Goal: Task Accomplishment & Management: Manage account settings

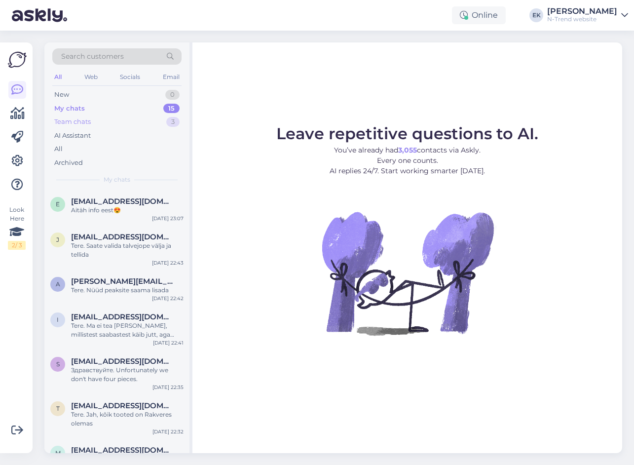
click at [73, 123] on div "Team chats" at bounding box center [72, 122] width 37 height 10
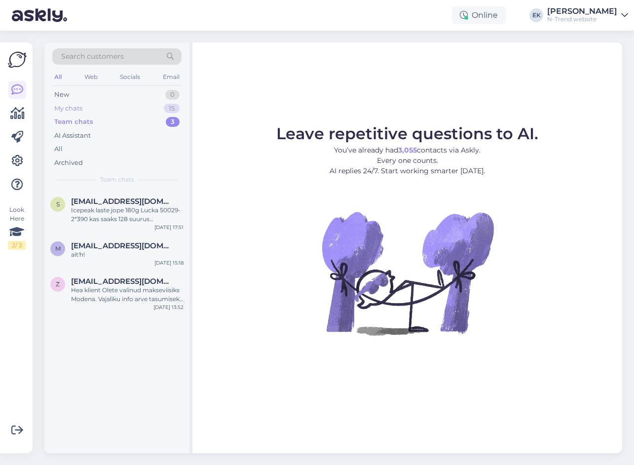
click at [64, 106] on div "My chats" at bounding box center [68, 109] width 28 height 10
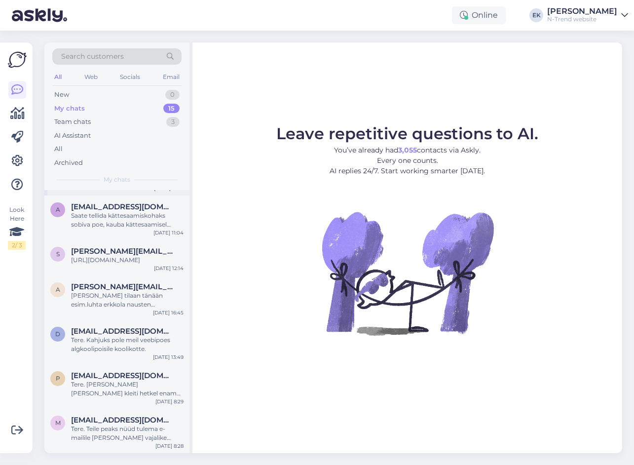
scroll to position [377, 0]
click at [109, 428] on div "Tere. Teile peaks nüüd tulema e-mailile [PERSON_NAME] vajalike andmetega, et te…" at bounding box center [127, 434] width 113 height 18
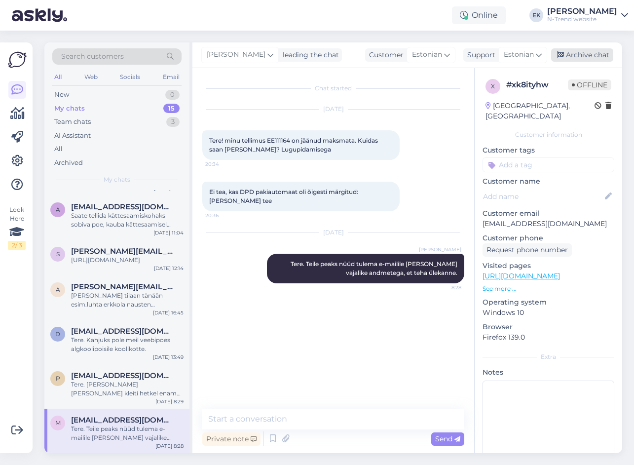
click at [575, 50] on div "Archive chat" at bounding box center [582, 54] width 62 height 13
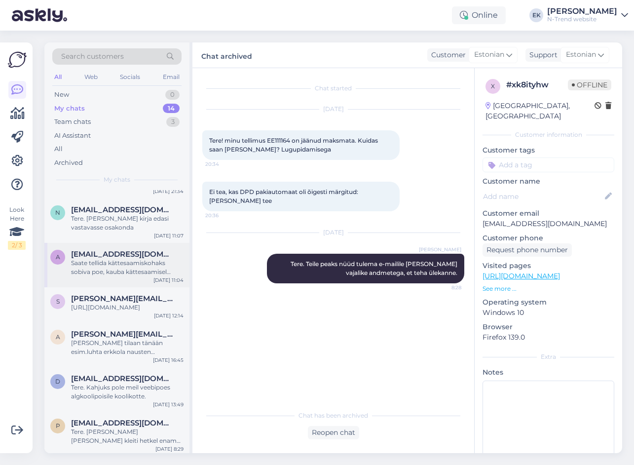
scroll to position [332, 0]
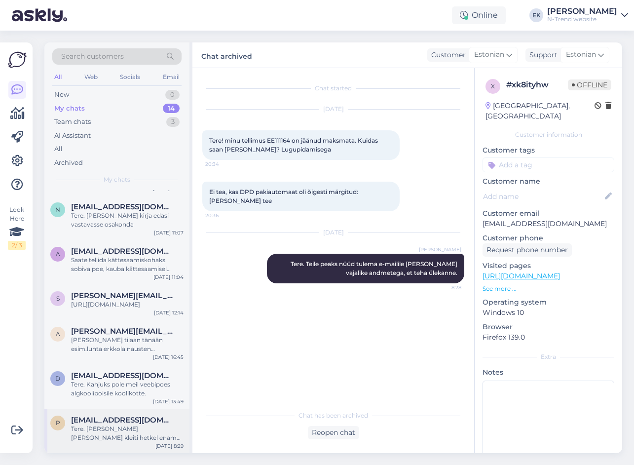
click at [115, 435] on div "Tere. [PERSON_NAME] [PERSON_NAME] kleiti hetkel enam müügis." at bounding box center [127, 434] width 113 height 18
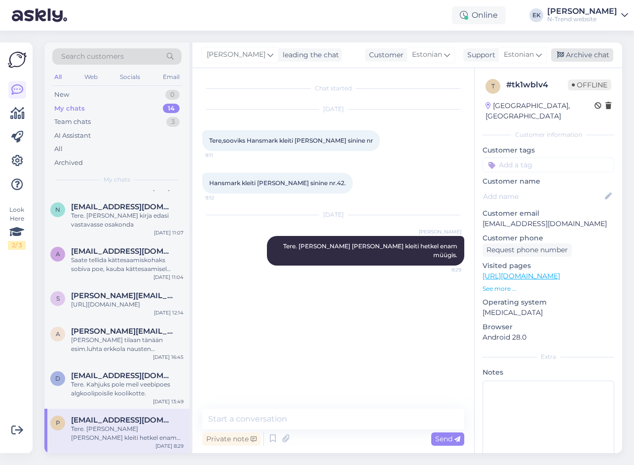
click at [587, 53] on div "Archive chat" at bounding box center [582, 54] width 62 height 13
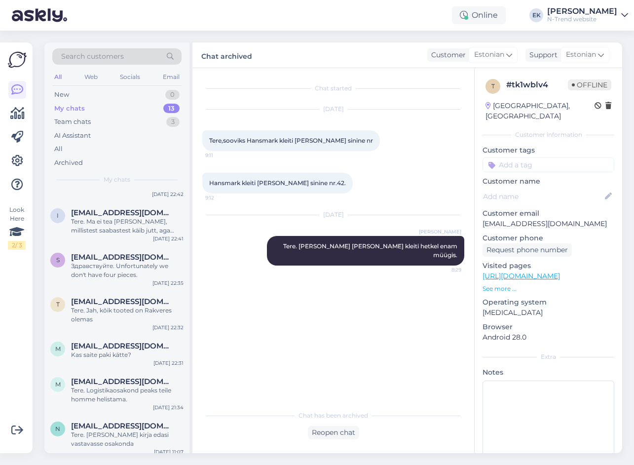
scroll to position [288, 0]
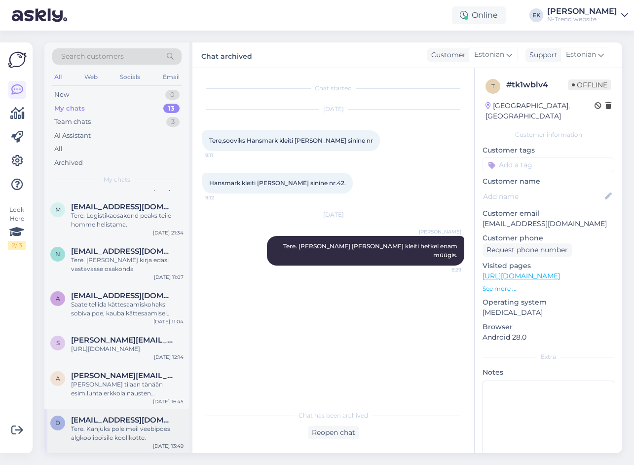
click at [101, 428] on div "Tere. Kahjuks pole meil veebipoes algkoolipoisile koolikotte." at bounding box center [127, 434] width 113 height 18
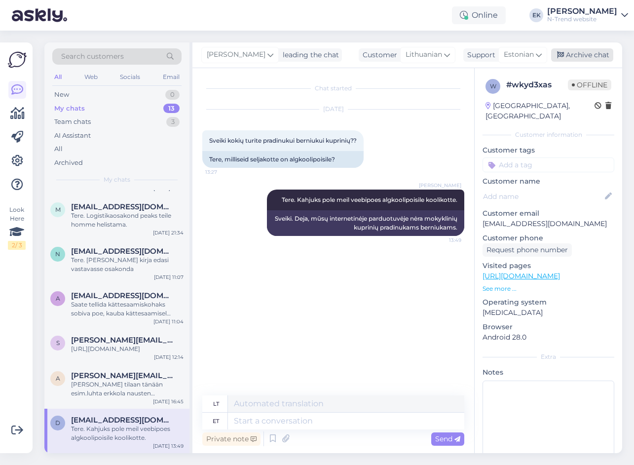
click at [584, 55] on div "Archive chat" at bounding box center [582, 54] width 62 height 13
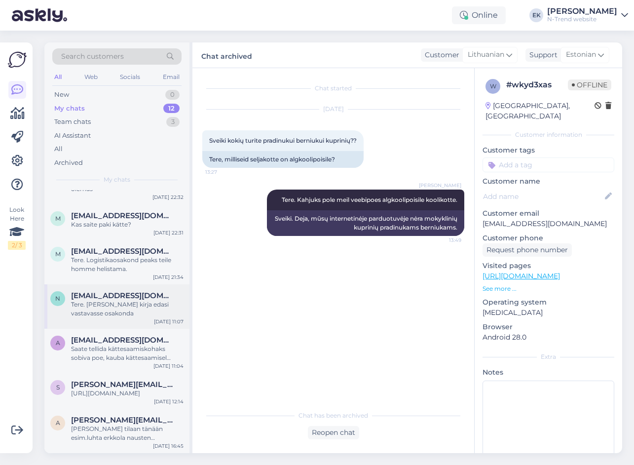
scroll to position [243, 0]
click at [111, 435] on div "[PERSON_NAME] tilaan tänään esim.luhta erkkola nausten softsheltakin, milloin s…" at bounding box center [127, 434] width 113 height 18
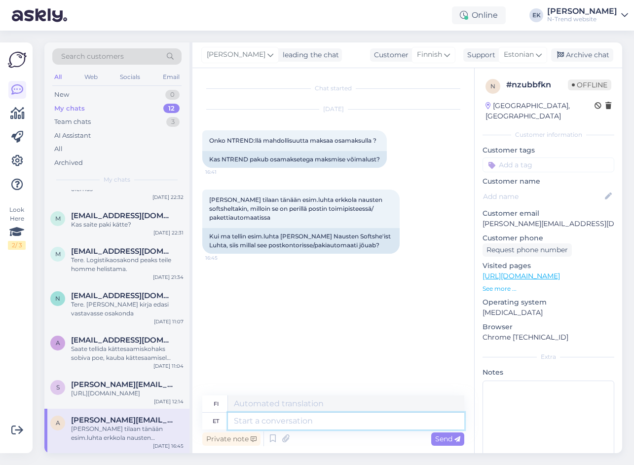
click at [263, 421] on textarea at bounding box center [346, 421] width 236 height 17
